Goal: Transaction & Acquisition: Purchase product/service

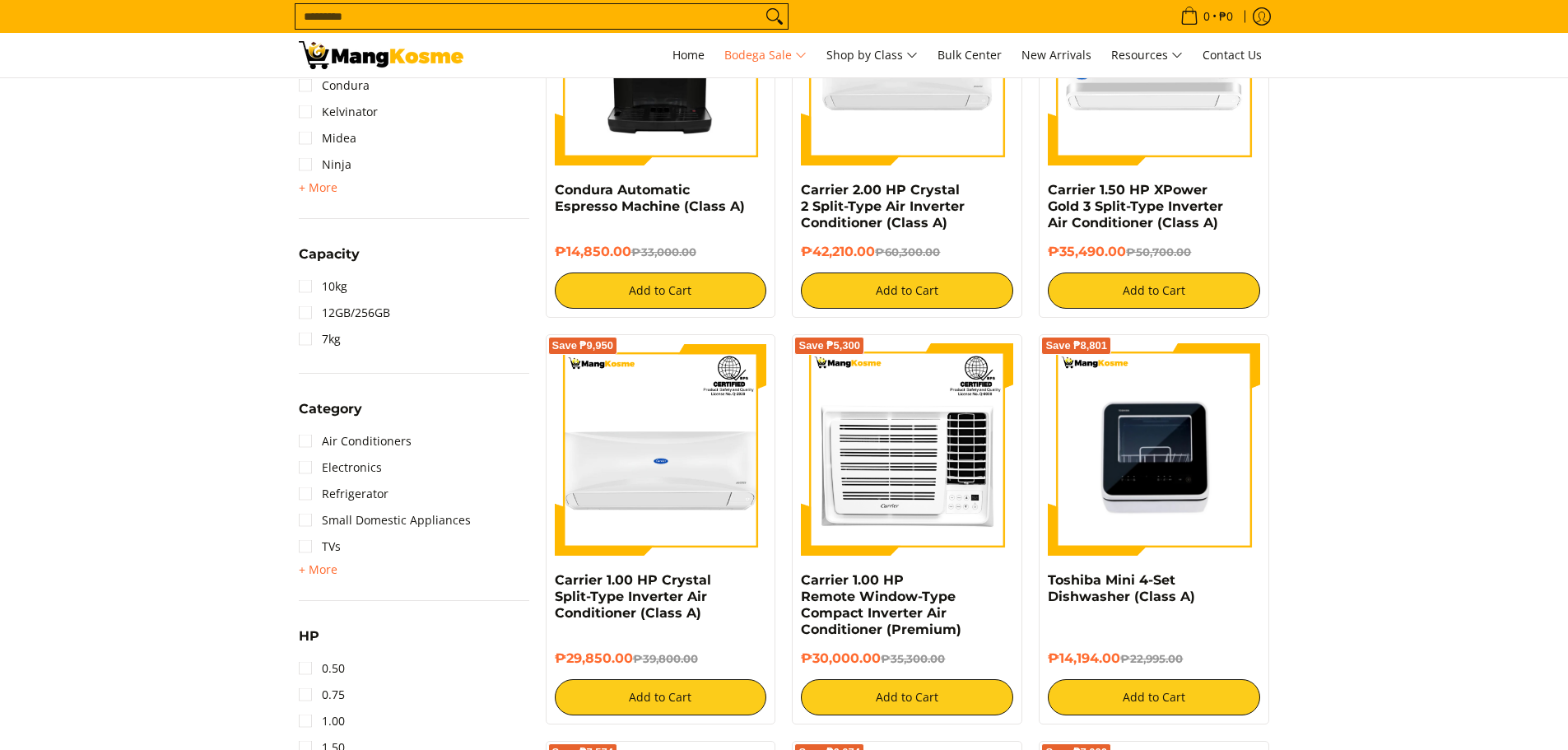
scroll to position [1312, 0]
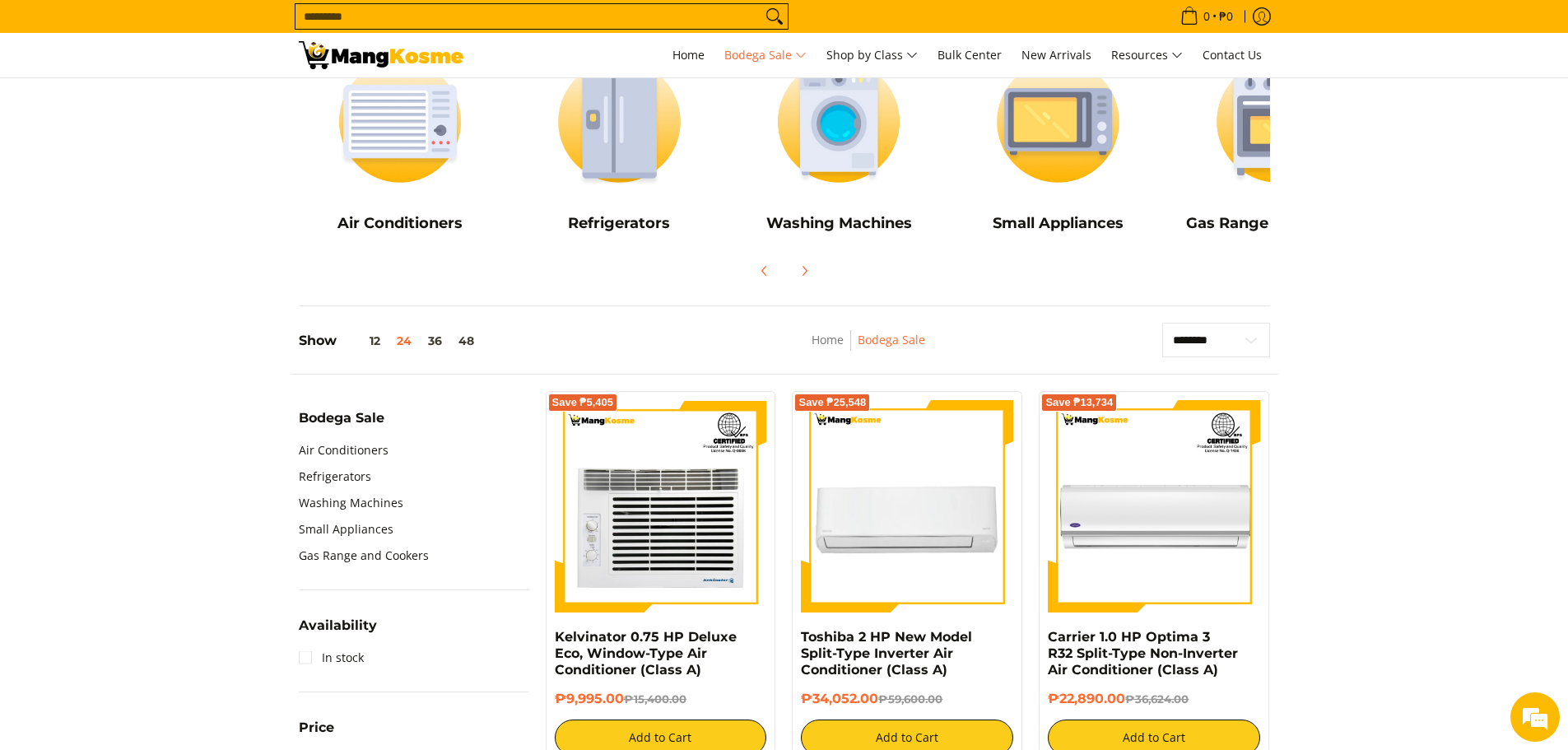
scroll to position [132, 0]
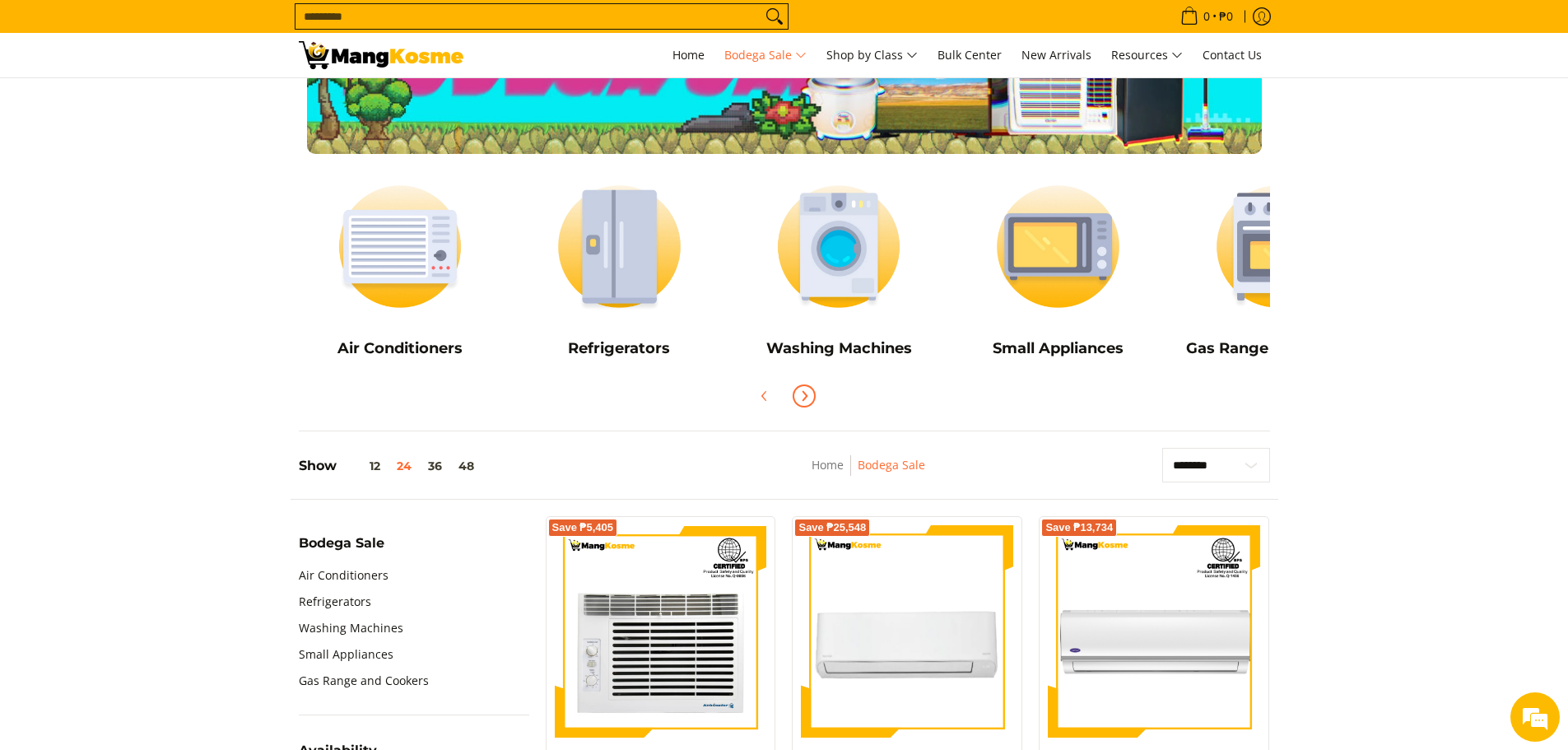
click at [802, 384] on button "Next" at bounding box center [804, 395] width 36 height 36
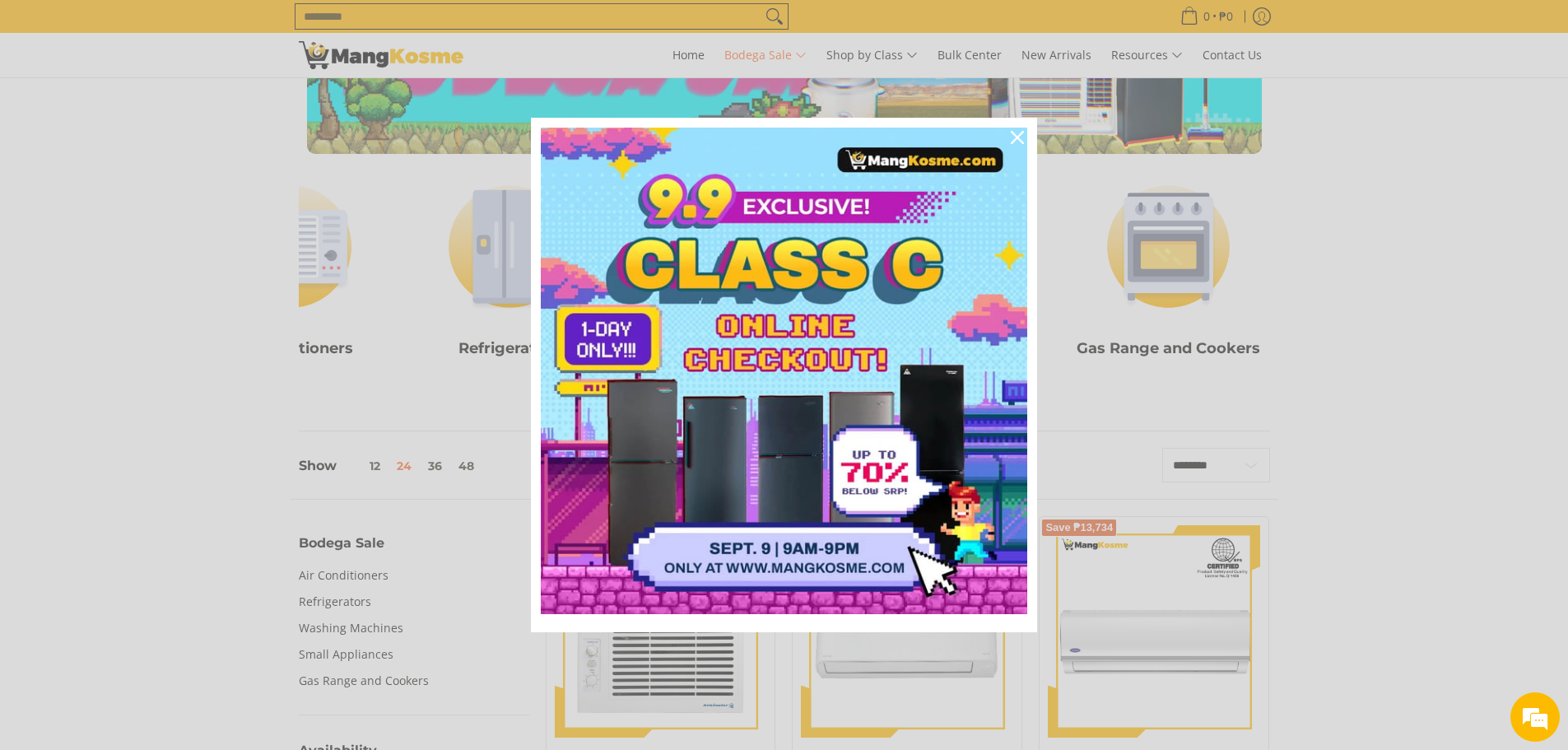
click at [1332, 228] on div "Marketing offer form" at bounding box center [784, 375] width 1568 height 750
drag, startPoint x: 1332, startPoint y: 228, endPoint x: 1471, endPoint y: 184, distance: 145.8
click at [1334, 229] on div "Marketing offer form" at bounding box center [784, 375] width 1568 height 750
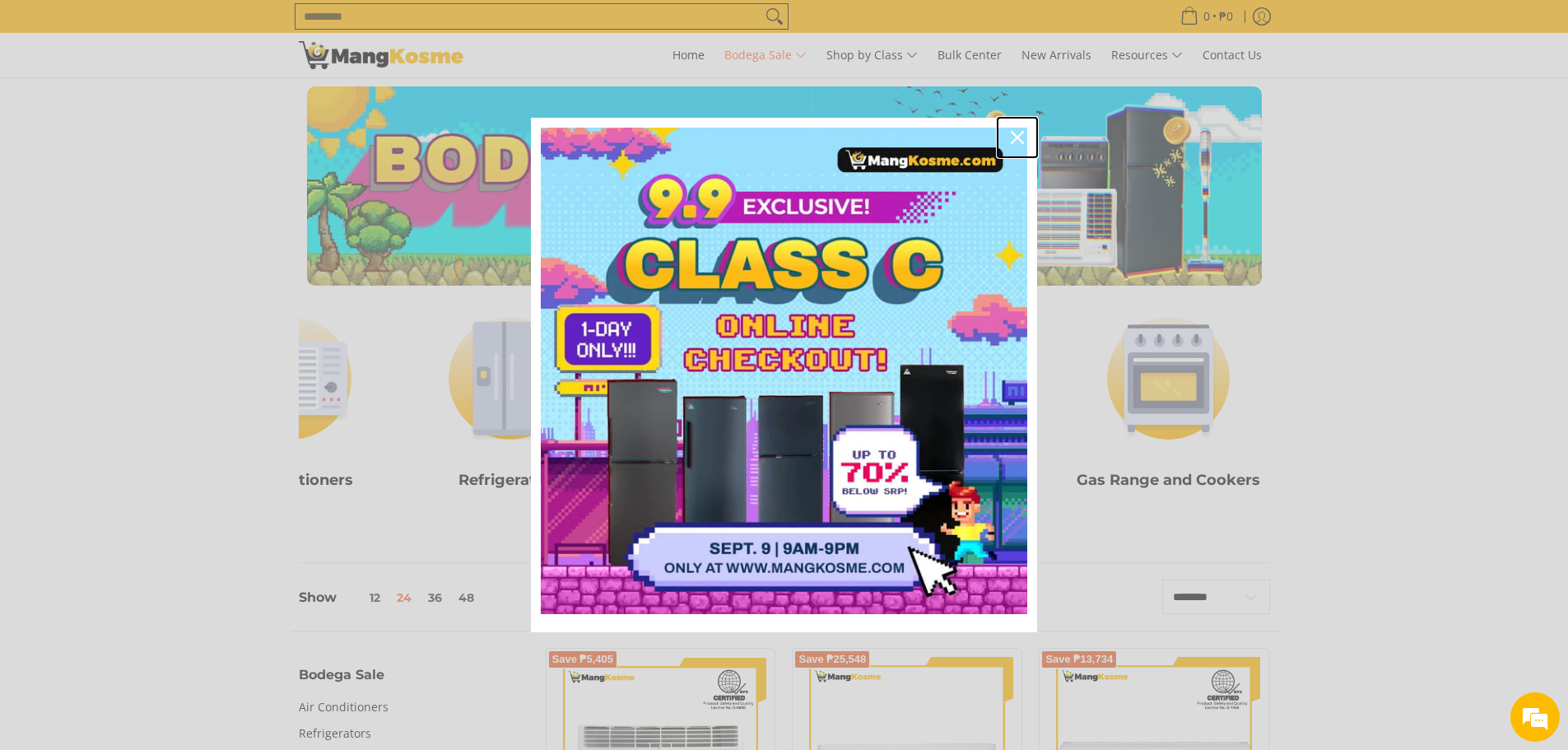
click at [1027, 140] on div "Close" at bounding box center [1016, 137] width 26 height 26
click at [1027, 140] on div at bounding box center [784, 186] width 971 height 199
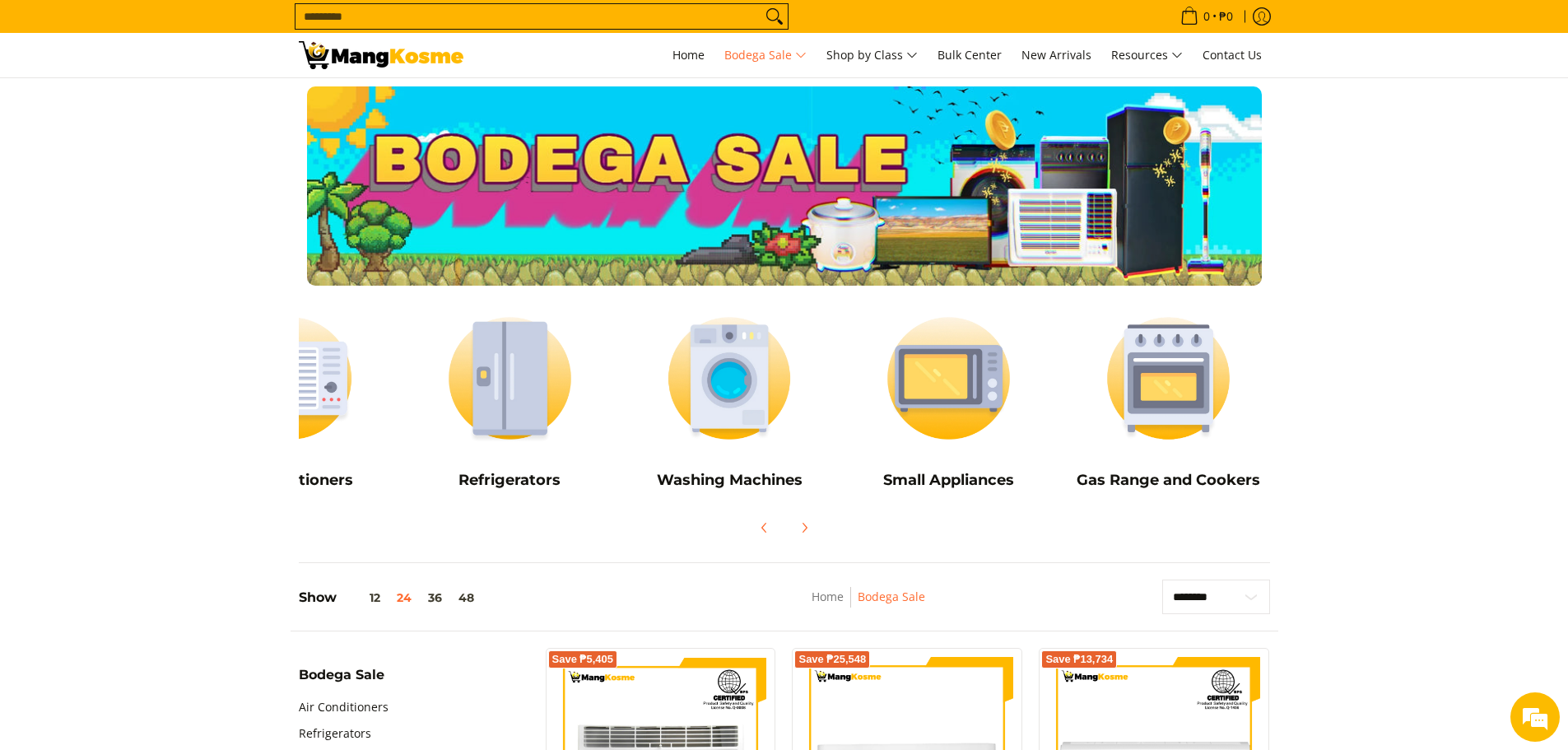
click at [539, 13] on input "Search..." at bounding box center [528, 16] width 466 height 24
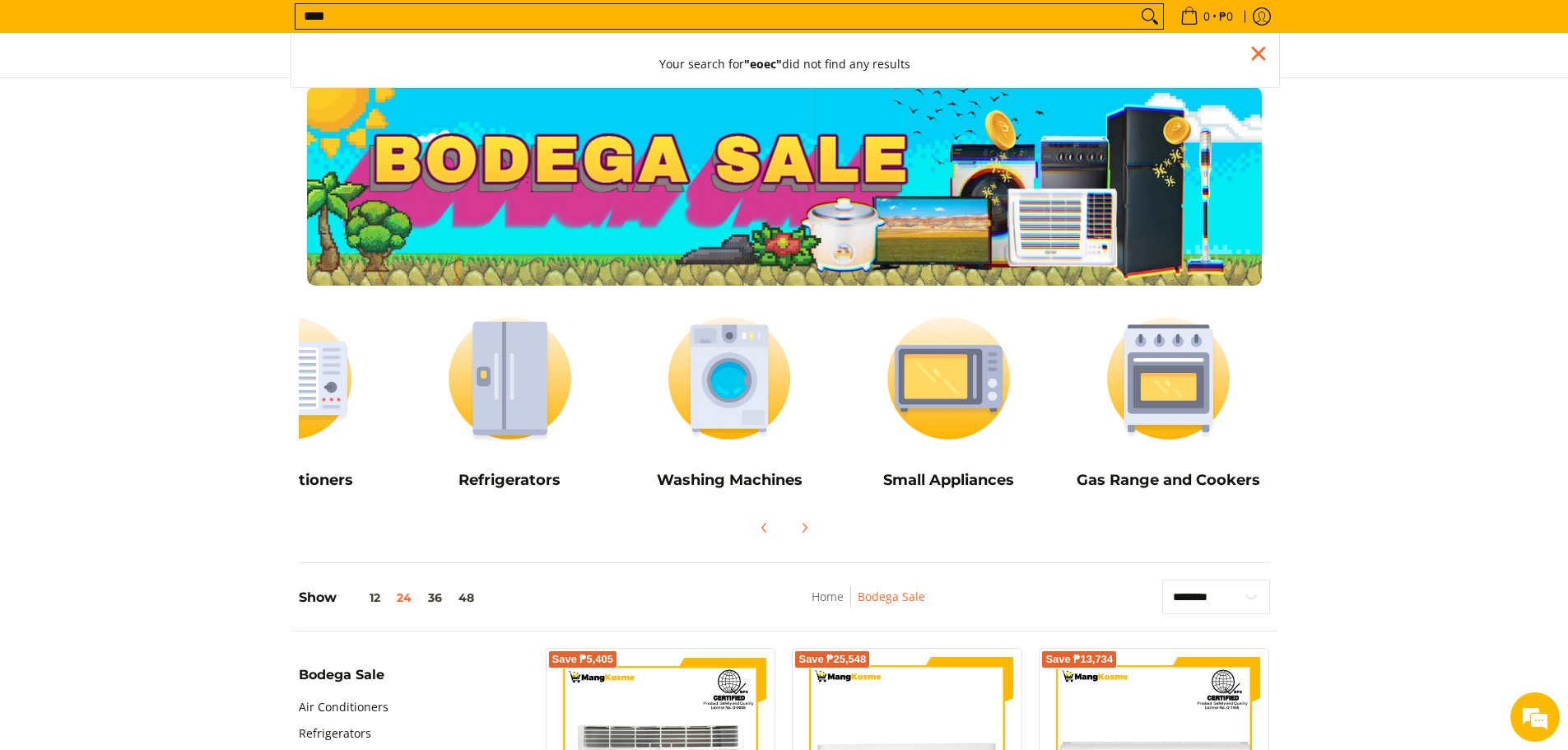
click at [763, 10] on input "****" at bounding box center [715, 16] width 842 height 24
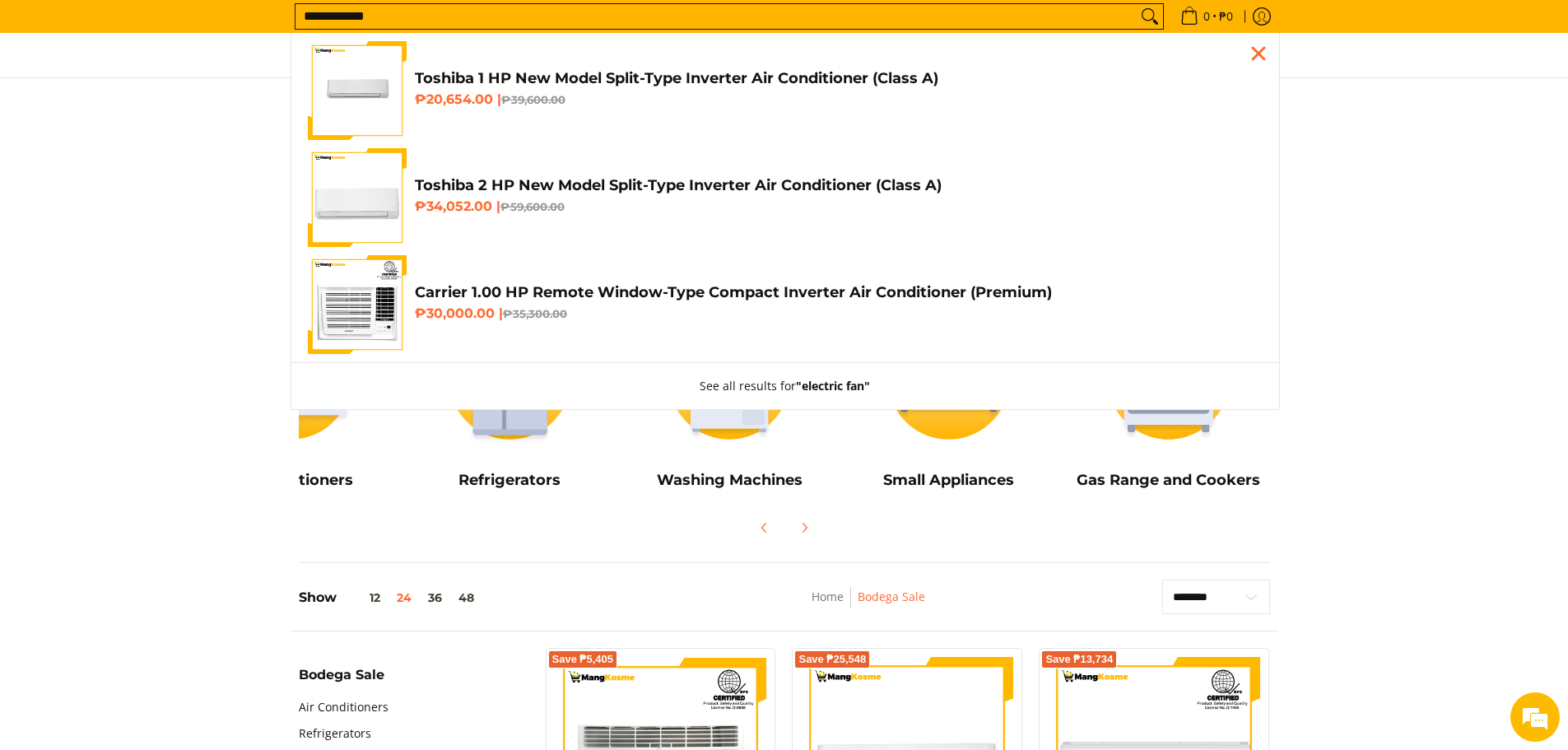
type input "**********"
click at [1137, 4] on button "Search" at bounding box center [1149, 16] width 26 height 24
